Goal: Navigation & Orientation: Go to known website

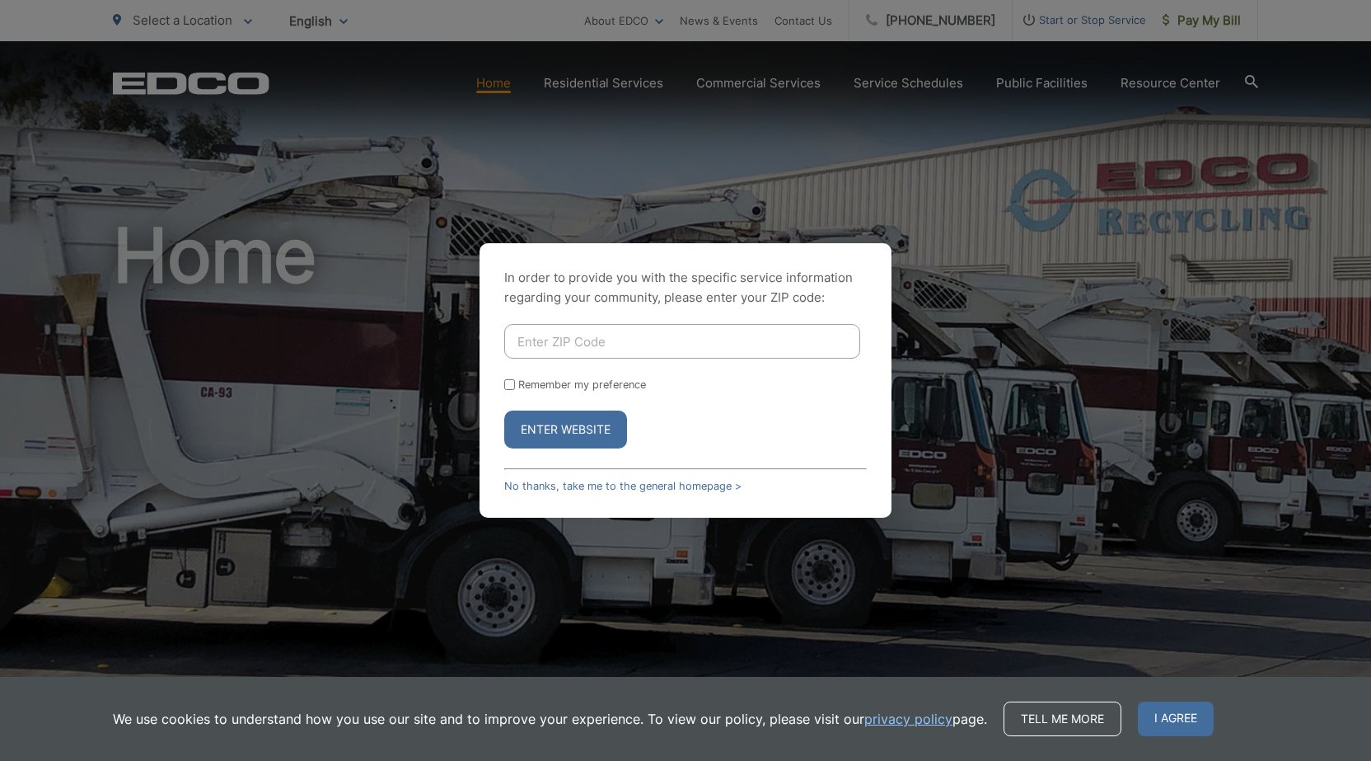
click at [653, 346] on input "Enter ZIP Code" at bounding box center [682, 341] width 356 height 35
type input "91941"
click at [573, 428] on button "Enter Website" at bounding box center [565, 429] width 123 height 38
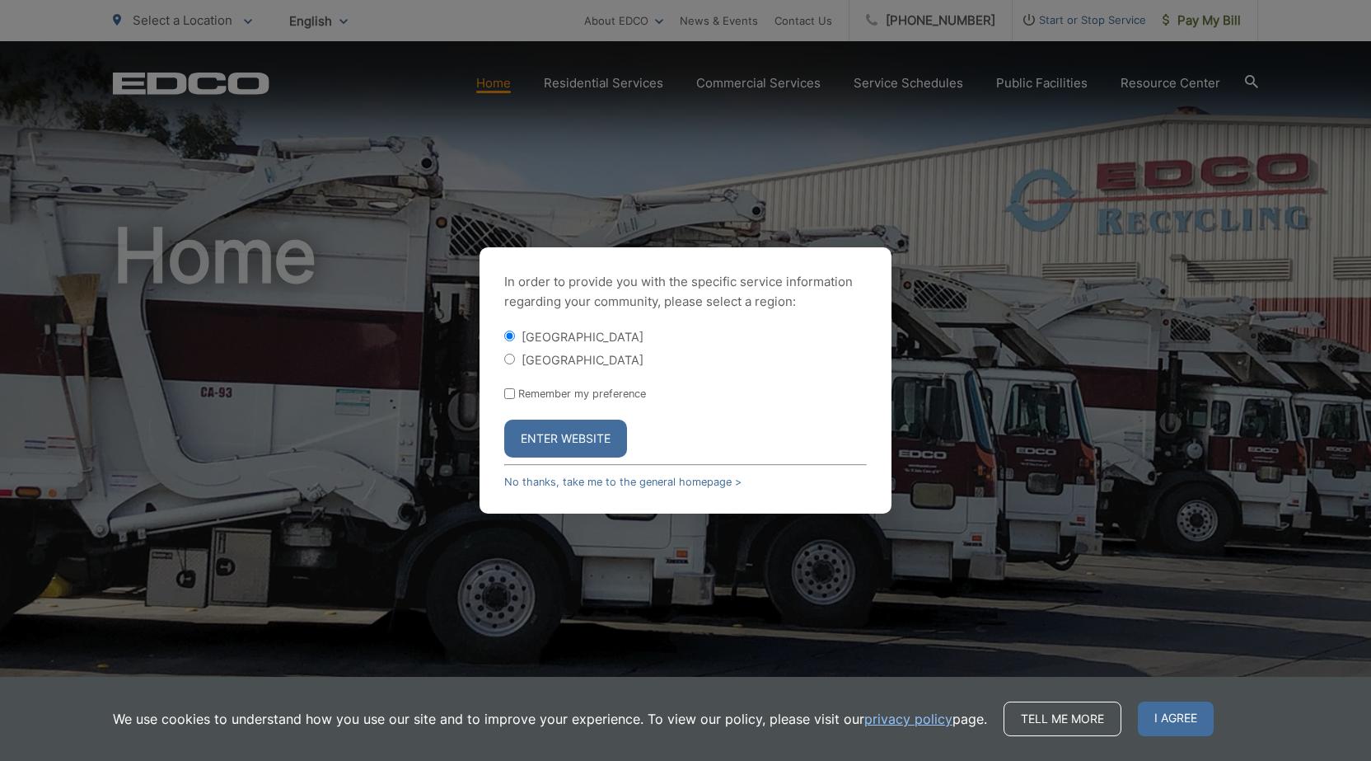
click at [597, 358] on label "[GEOGRAPHIC_DATA]" at bounding box center [583, 360] width 122 height 14
click at [515, 358] on input "[GEOGRAPHIC_DATA]" at bounding box center [509, 358] width 11 height 11
radio input "true"
click at [575, 433] on button "Enter Website" at bounding box center [565, 438] width 123 height 38
